Goal: Information Seeking & Learning: Find specific fact

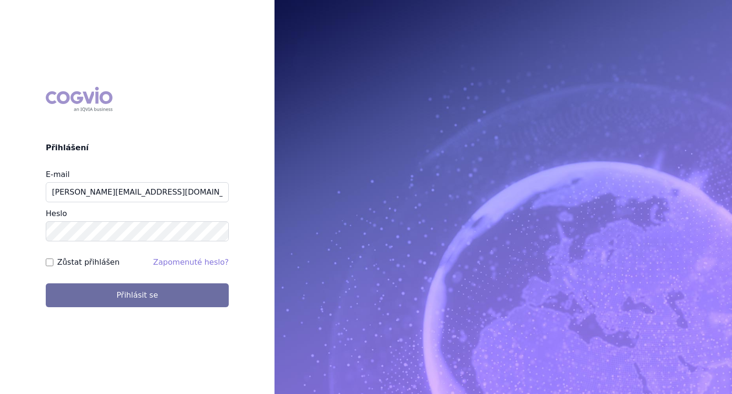
click at [46, 283] on button "Přihlásit se" at bounding box center [137, 295] width 183 height 24
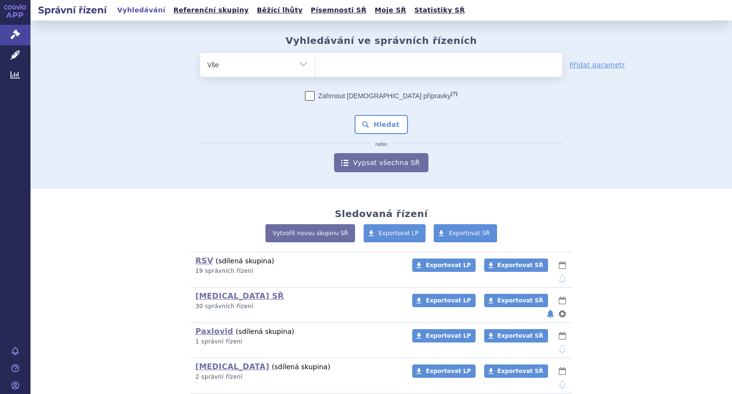
click at [353, 67] on ul at bounding box center [438, 63] width 247 height 20
click at [315, 67] on select at bounding box center [315, 64] width 0 height 24
type input "ca"
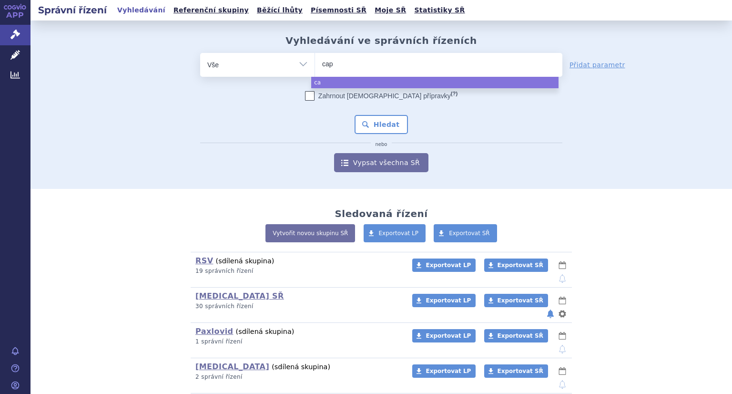
type input "capv"
type input "capvax"
type input "capvaxiv"
type input "capvaxive"
select select "capvaxive"
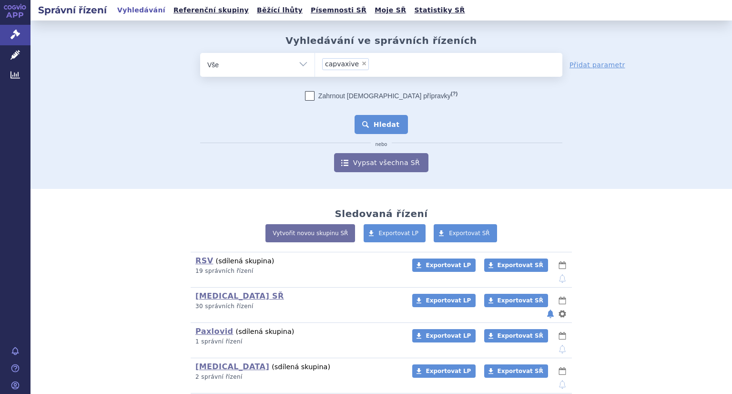
click at [378, 123] on button "Hledat" at bounding box center [382, 124] width 54 height 19
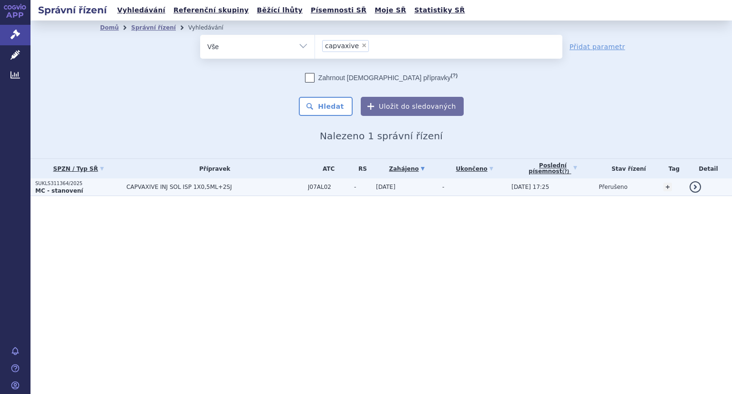
click at [63, 189] on strong "MC - stanovení" at bounding box center [59, 190] width 48 height 7
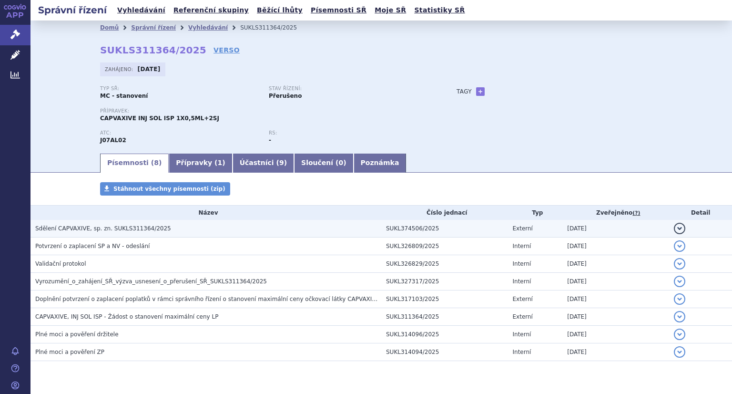
click at [104, 226] on span "Sdělení CAPVAXIVE, sp. zn. SUKLS311364/2025" at bounding box center [103, 228] width 136 height 7
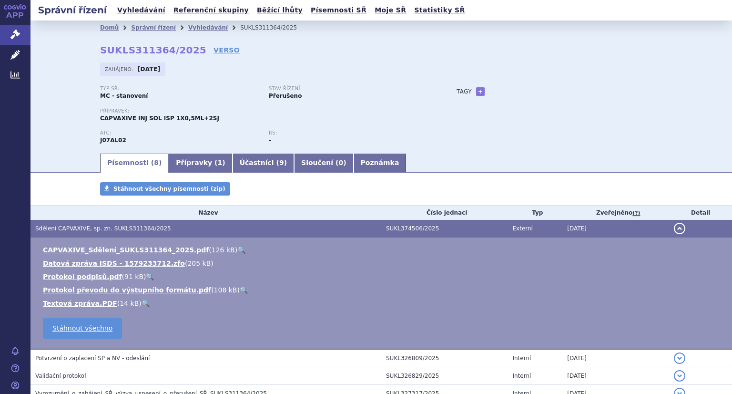
click at [237, 247] on link "🔍" at bounding box center [241, 250] width 8 height 8
click at [237, 250] on link "🔍" at bounding box center [241, 250] width 8 height 8
